Goal: Find specific page/section: Find specific page/section

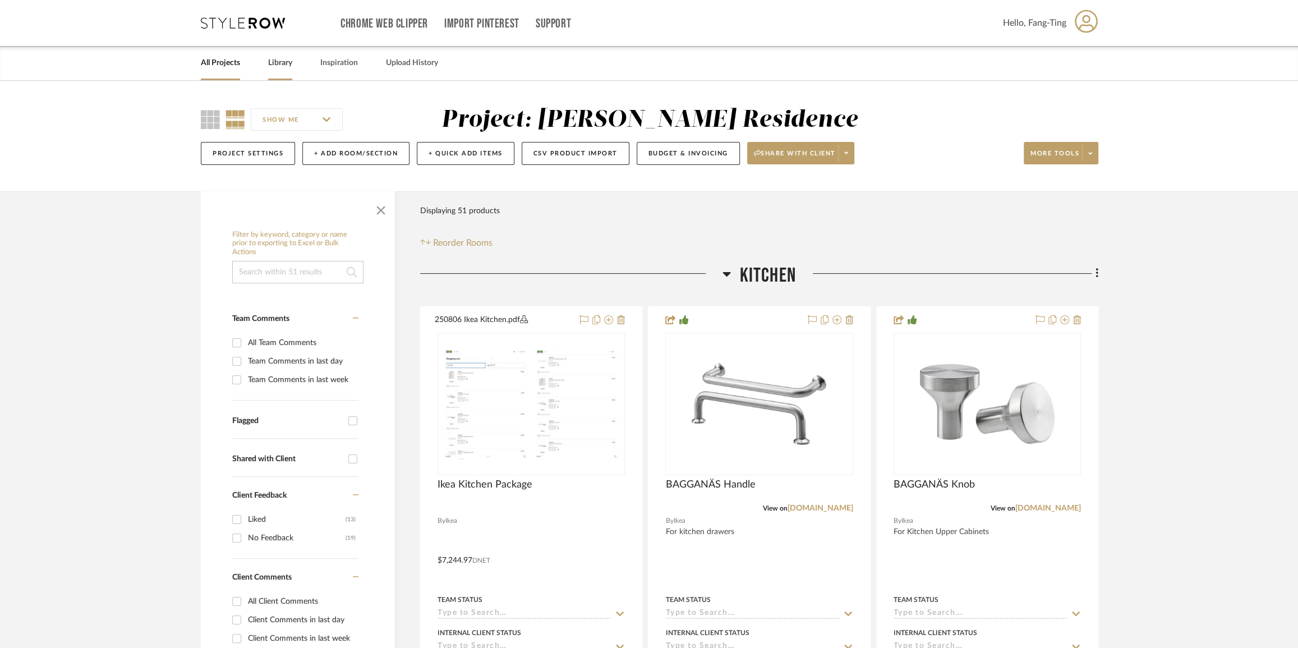
click at [274, 69] on link "Library" at bounding box center [280, 63] width 24 height 15
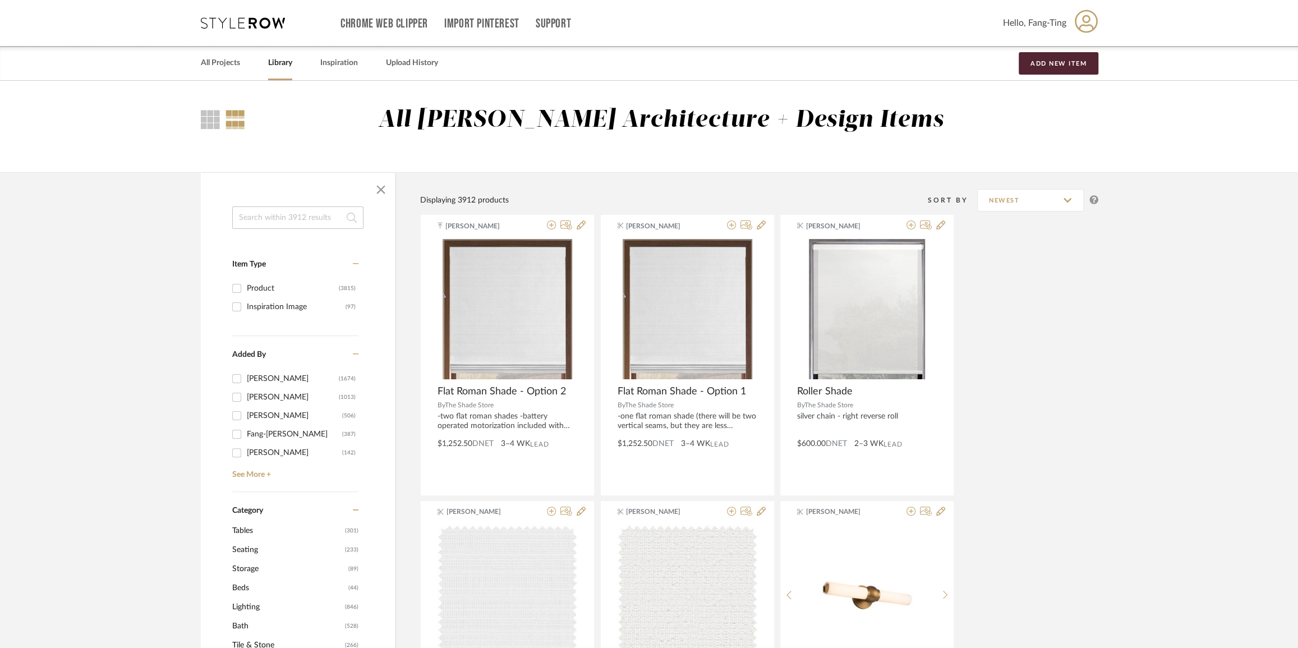
click at [309, 219] on input at bounding box center [297, 217] width 131 height 22
type input "toilet"
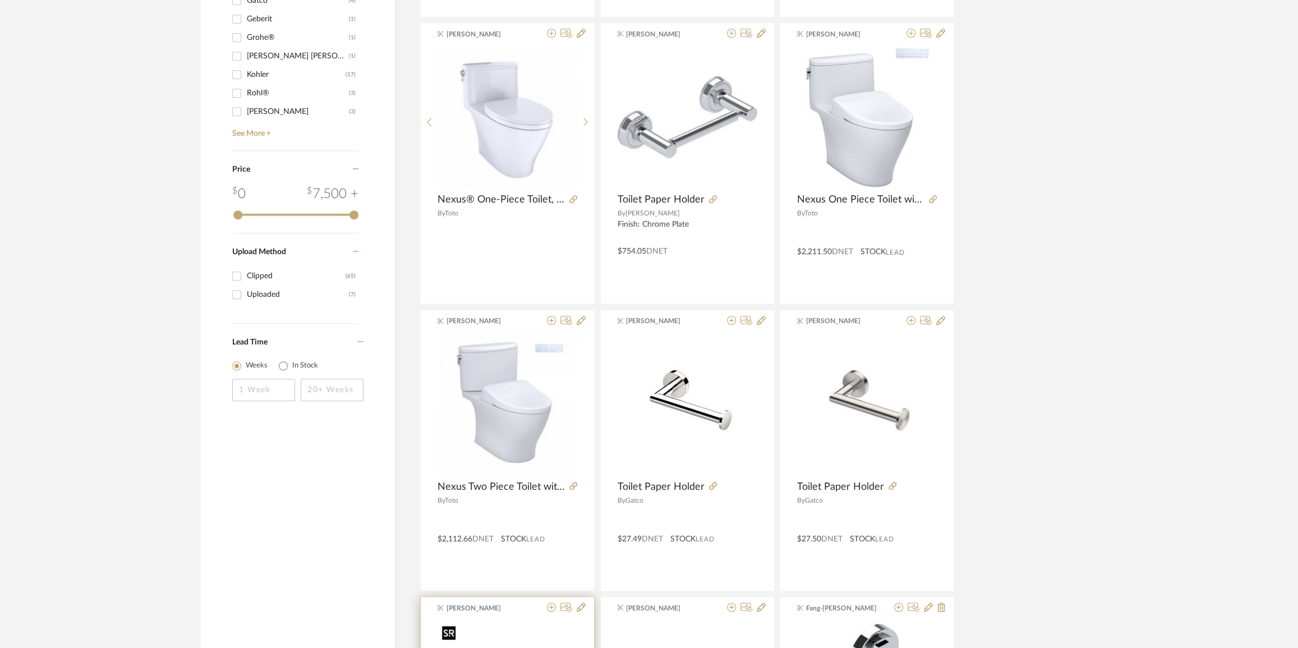
scroll to position [765, 0]
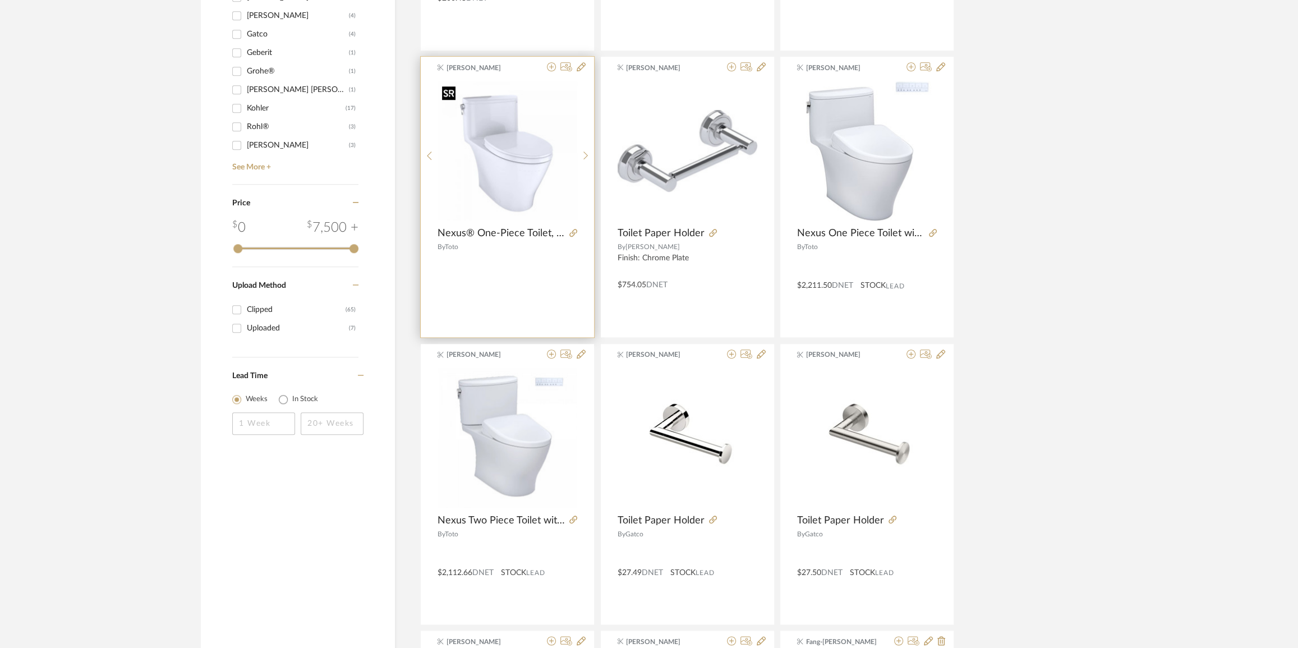
click at [531, 152] on img "0" at bounding box center [507, 150] width 139 height 139
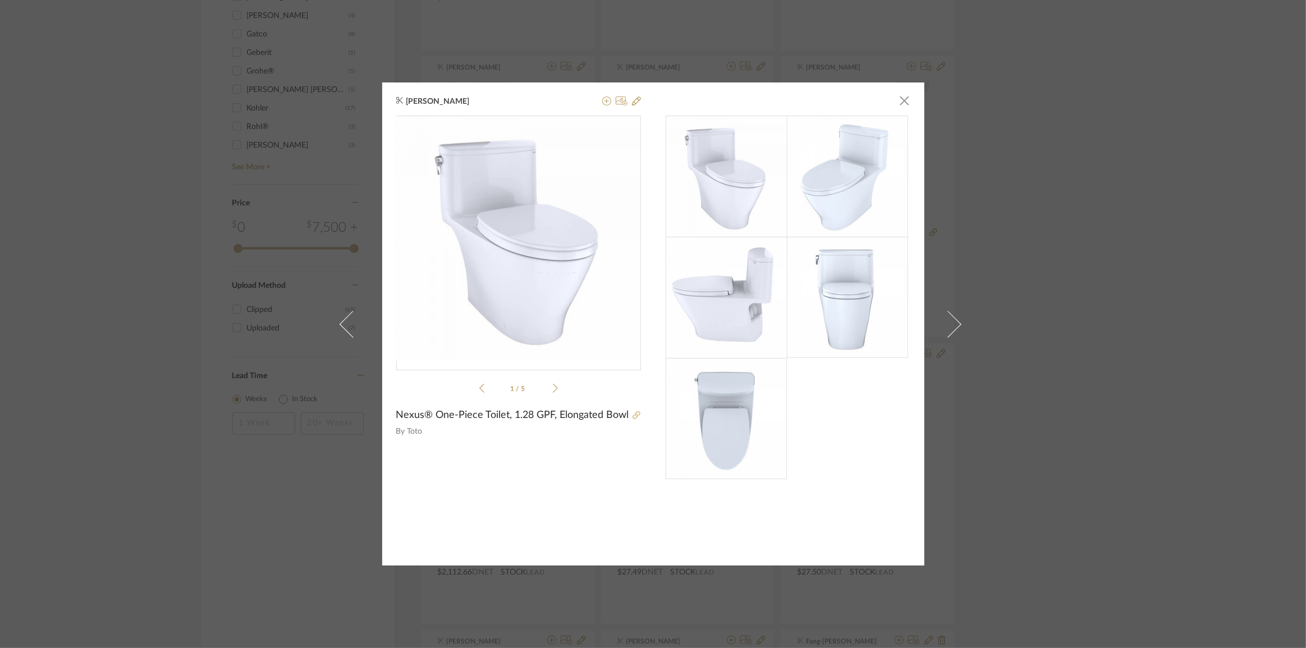
click at [632, 414] on icon at bounding box center [636, 415] width 8 height 8
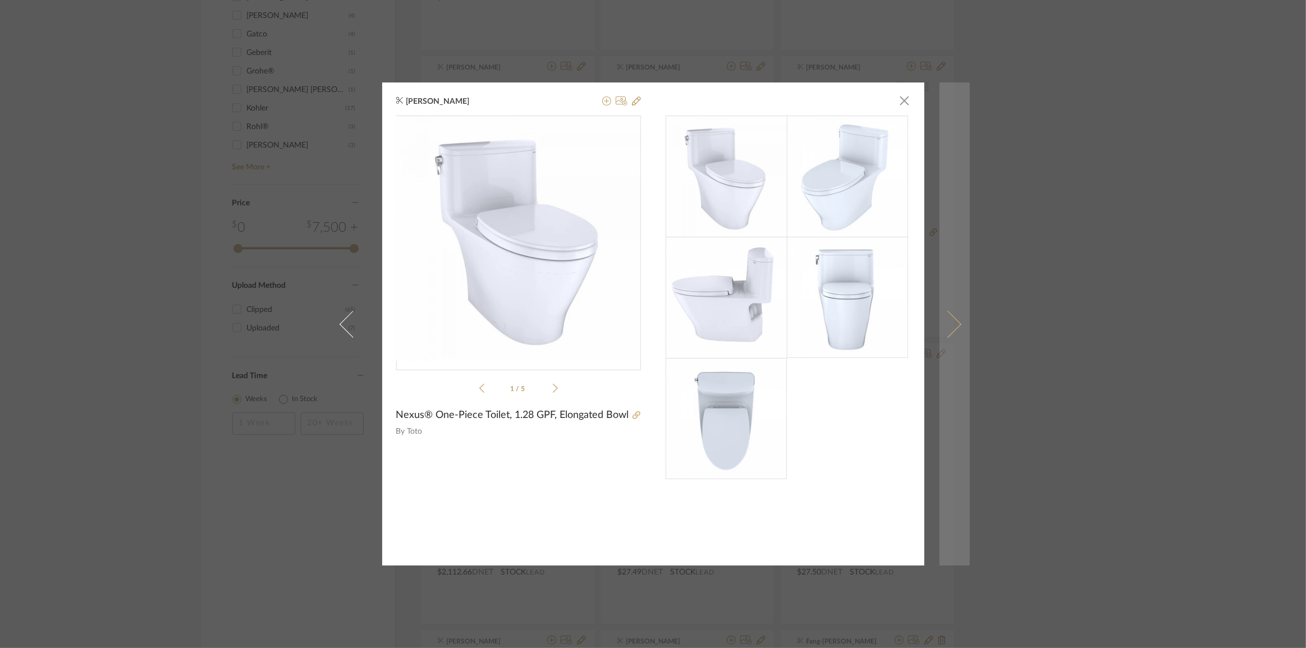
click at [949, 324] on span at bounding box center [947, 323] width 27 height 27
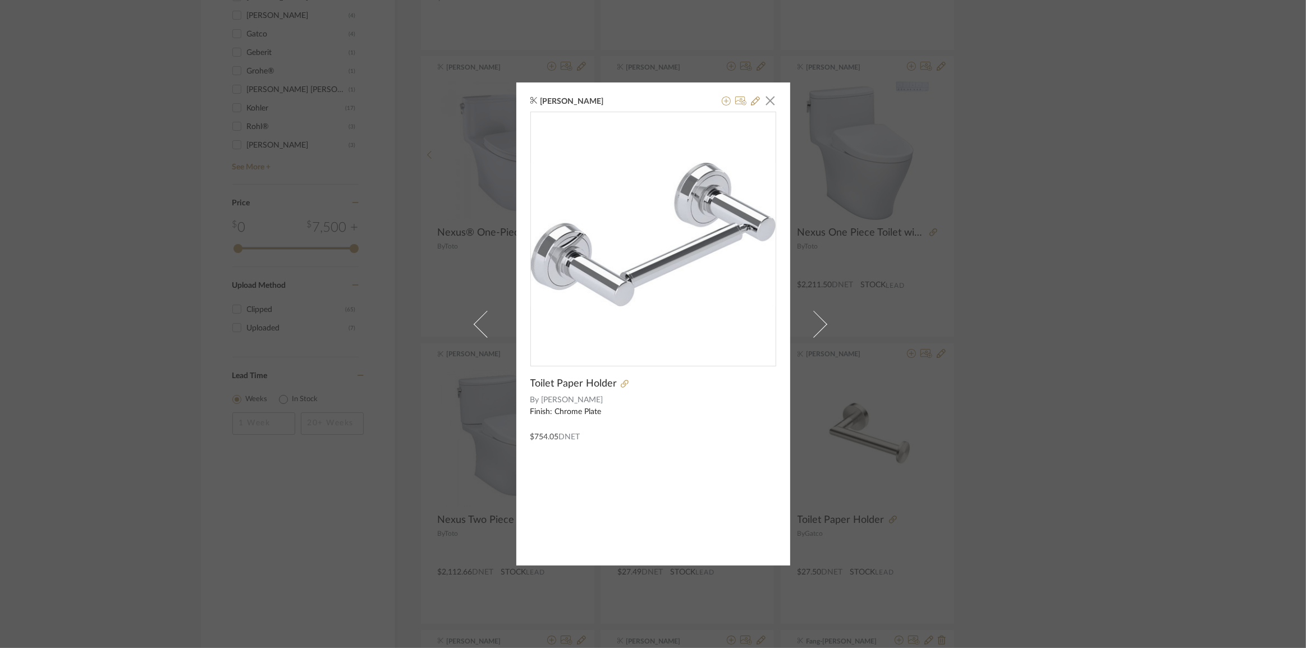
click at [1137, 371] on div "[PERSON_NAME] × Toilet Paper Holder By [PERSON_NAME] Finish: Chrome Plate $754.…" at bounding box center [653, 324] width 1306 height 648
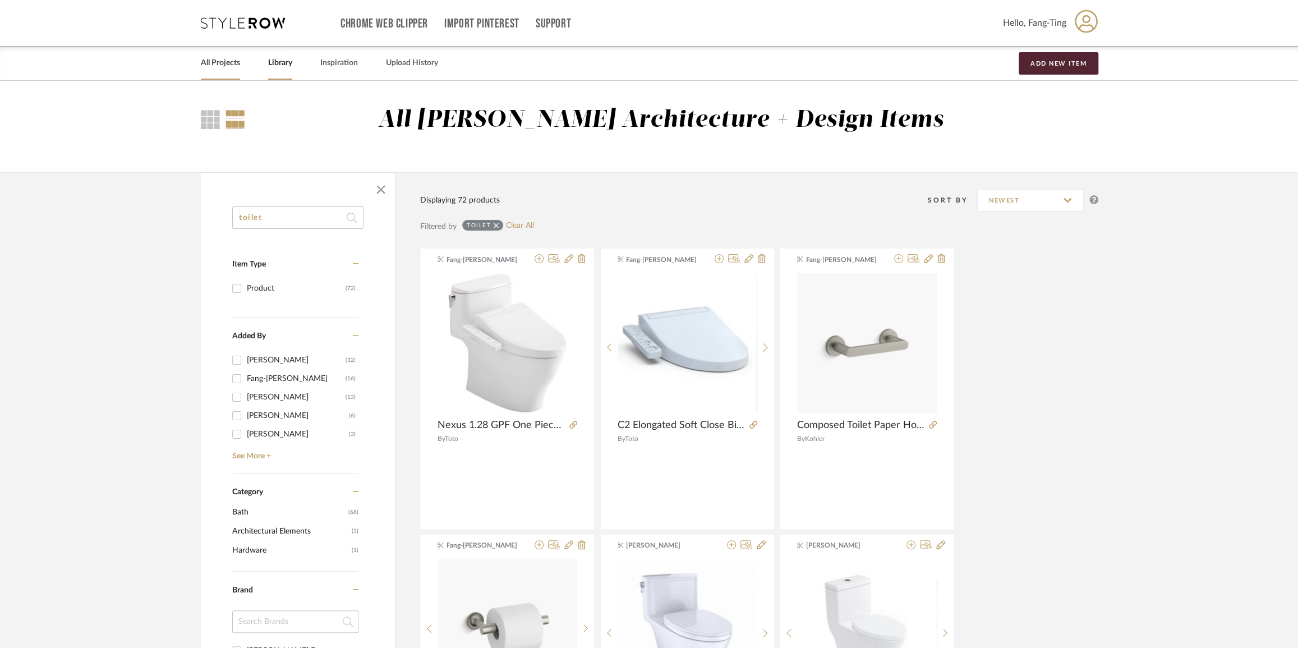
click at [213, 71] on div "All Projects" at bounding box center [220, 63] width 39 height 34
